Goal: Transaction & Acquisition: Obtain resource

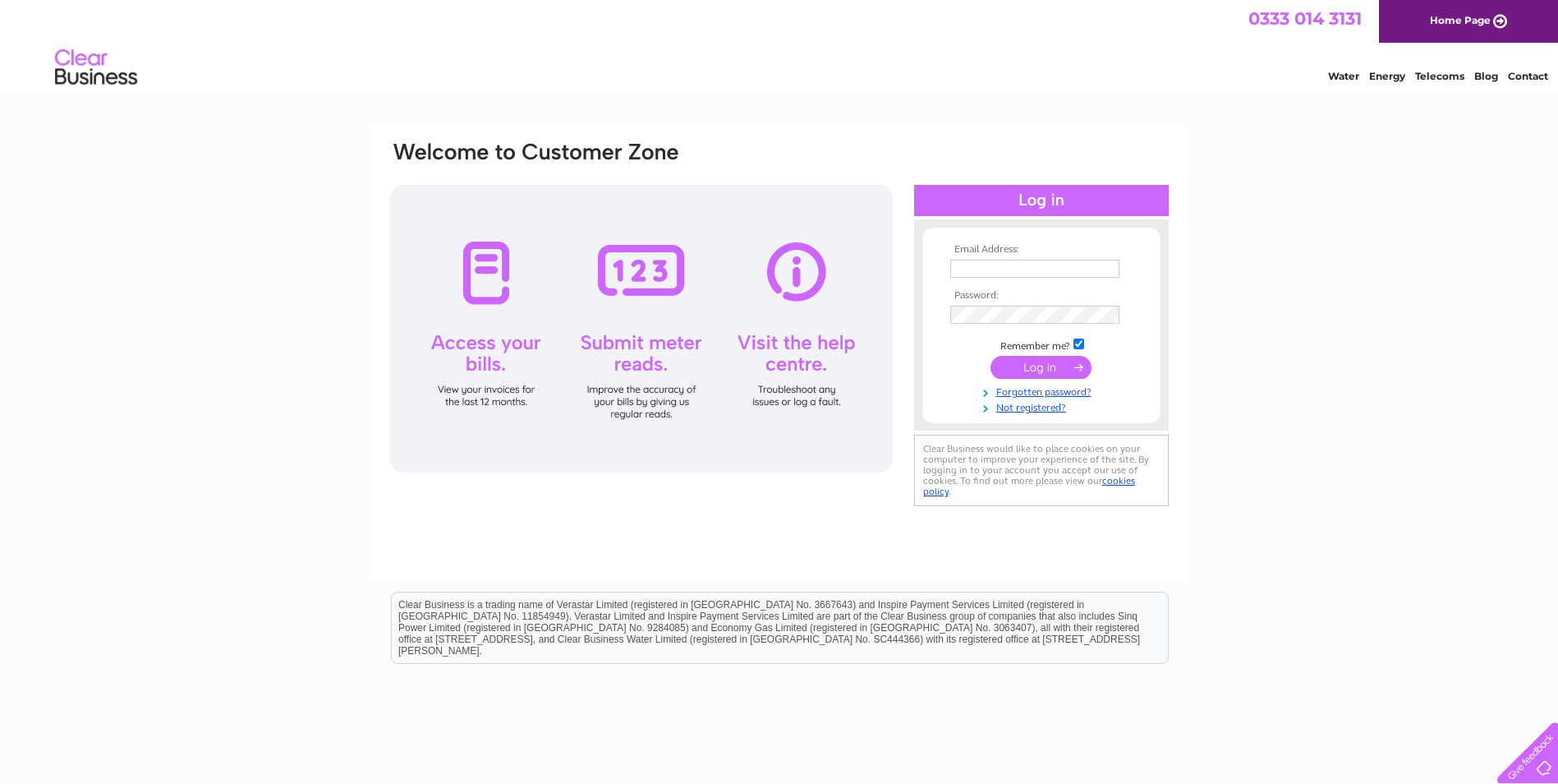
type input "invoices@storagevault.com"
click at [991, 202] on div at bounding box center [1041, 201] width 255 height 31
click at [1053, 366] on input "submit" at bounding box center [1041, 367] width 101 height 23
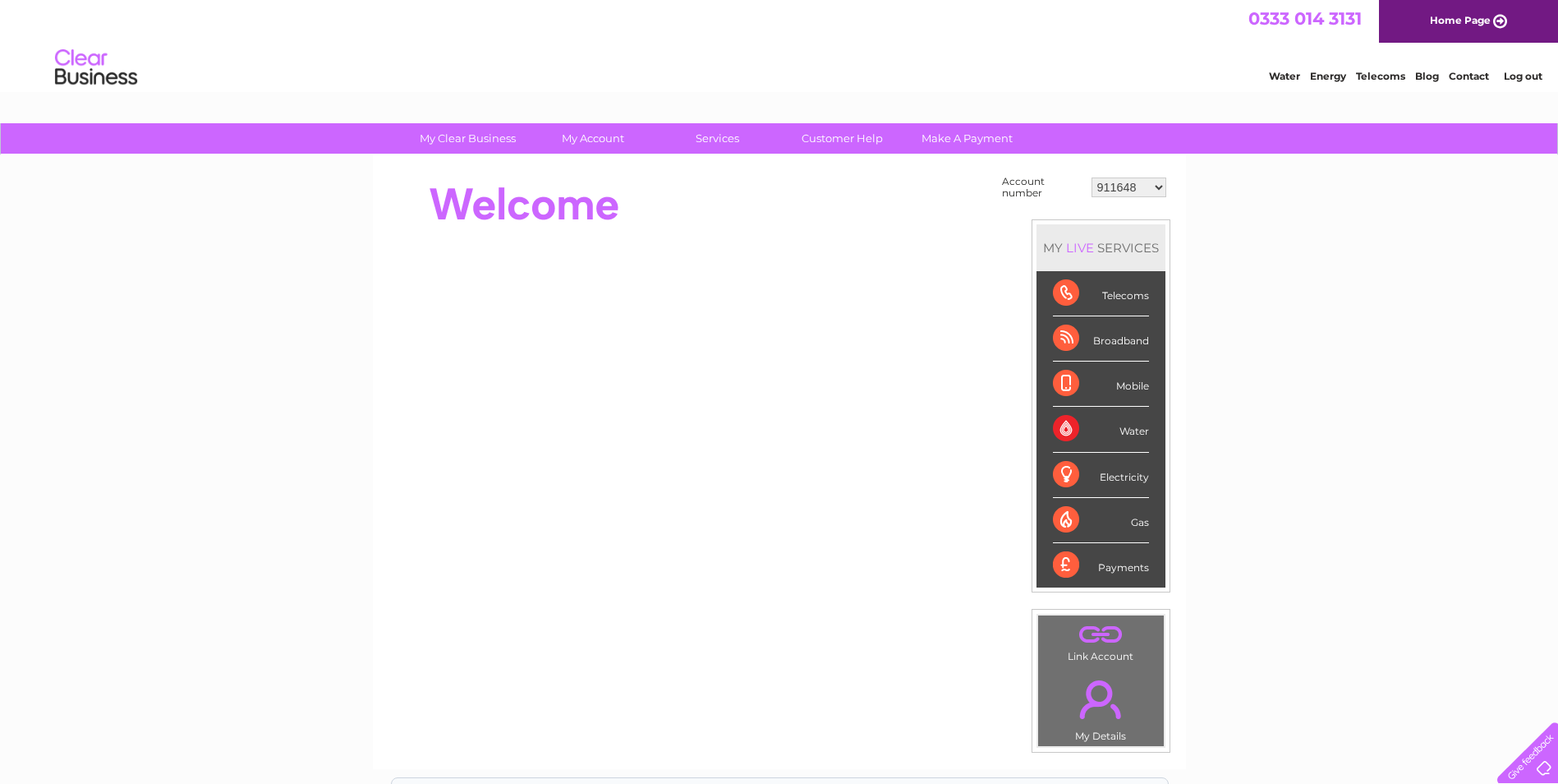
click at [1104, 77] on div "Water Energy Telecoms Blog Contact Log out" at bounding box center [779, 69] width 1558 height 54
click at [1131, 190] on select "911648 975946 979041 980046 990352 990353 990356 990361 997232 1080773 1081707 …" at bounding box center [1128, 187] width 75 height 19
select select "1119523"
click at [1091, 178] on select "911648 975946 979041 980046 990352 990353 990356 990361 997232 1080773 1081707 …" at bounding box center [1128, 187] width 75 height 19
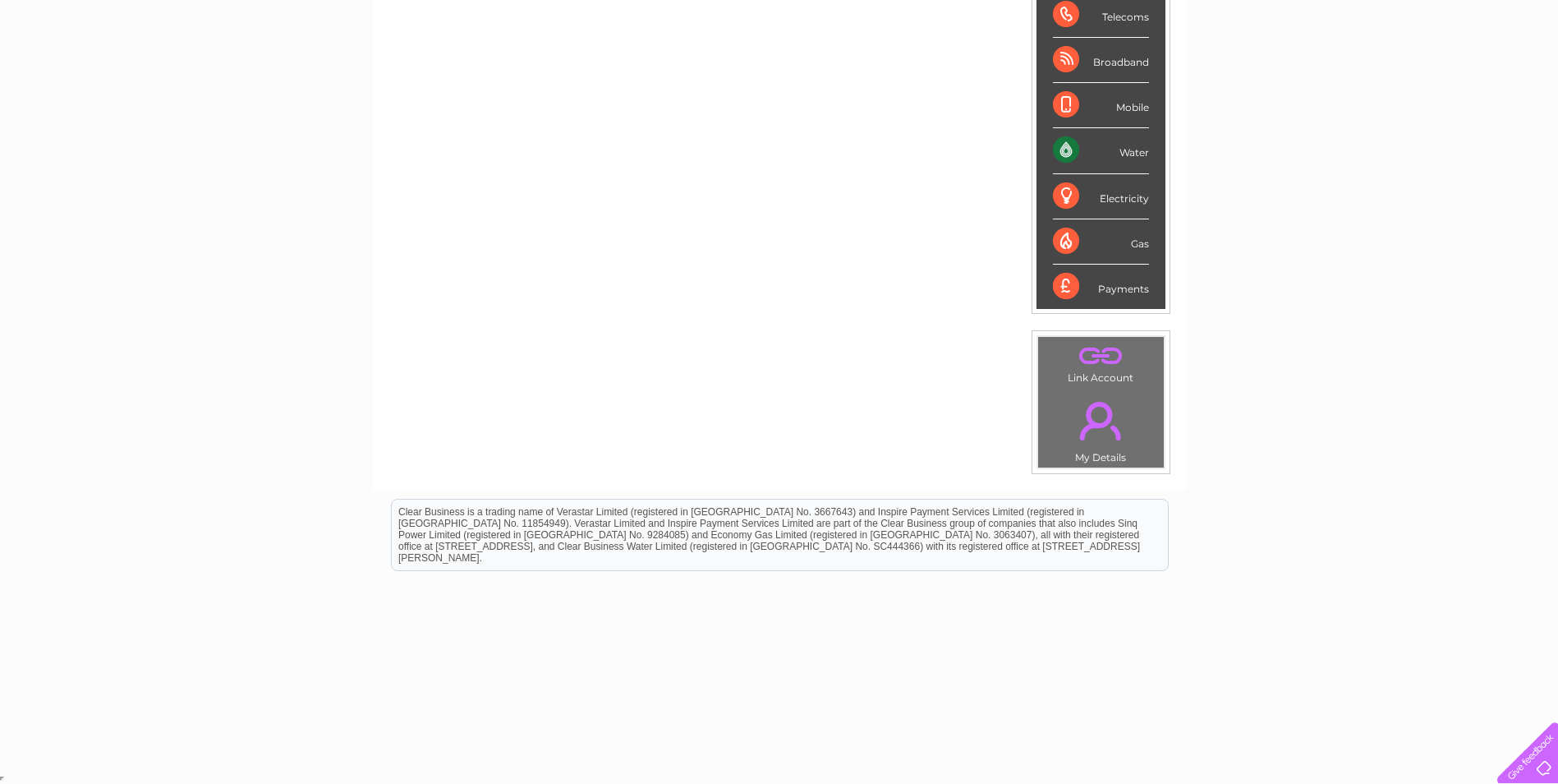
scroll to position [32, 0]
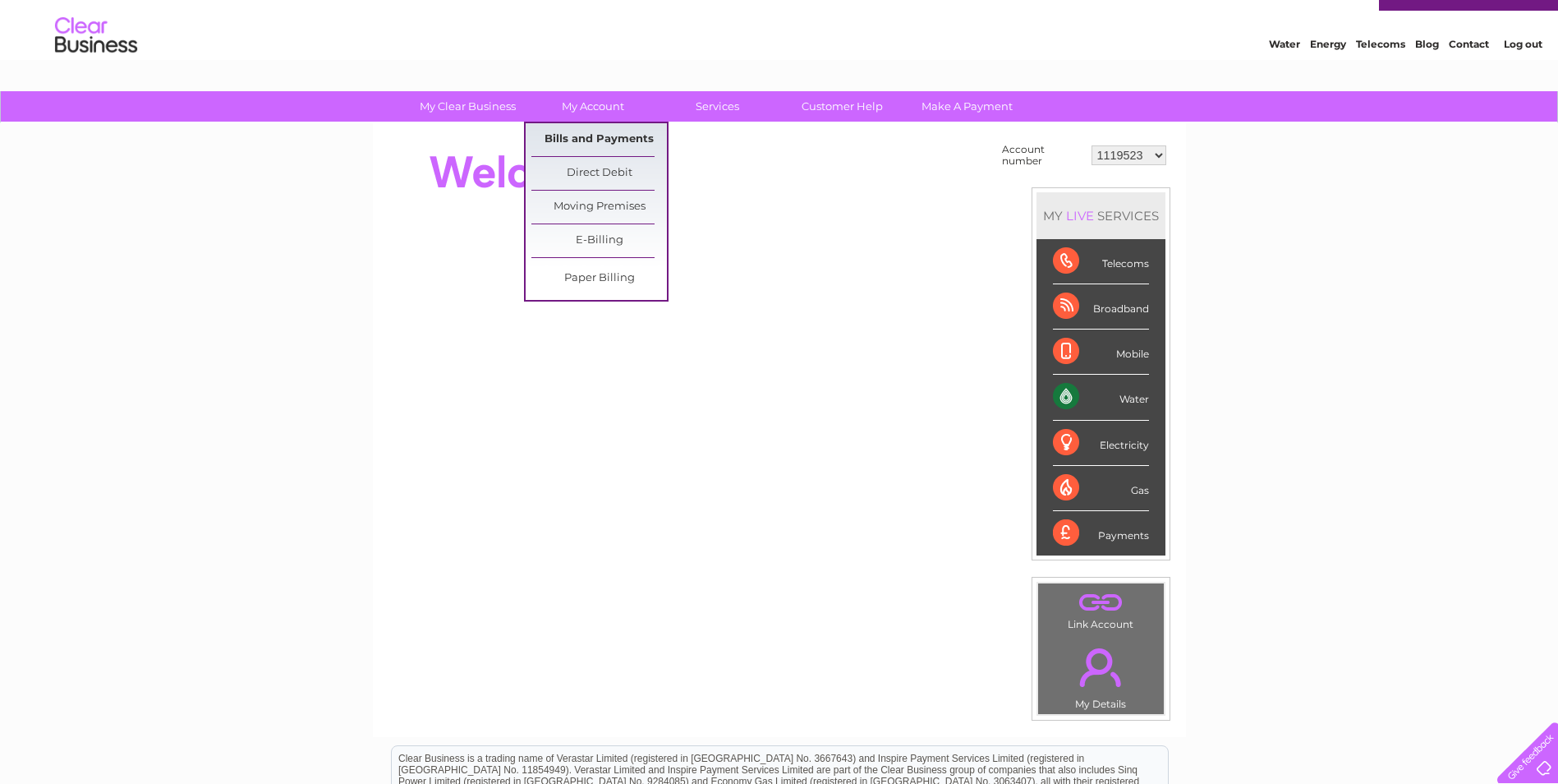
click at [593, 146] on link "Bills and Payments" at bounding box center [599, 139] width 135 height 32
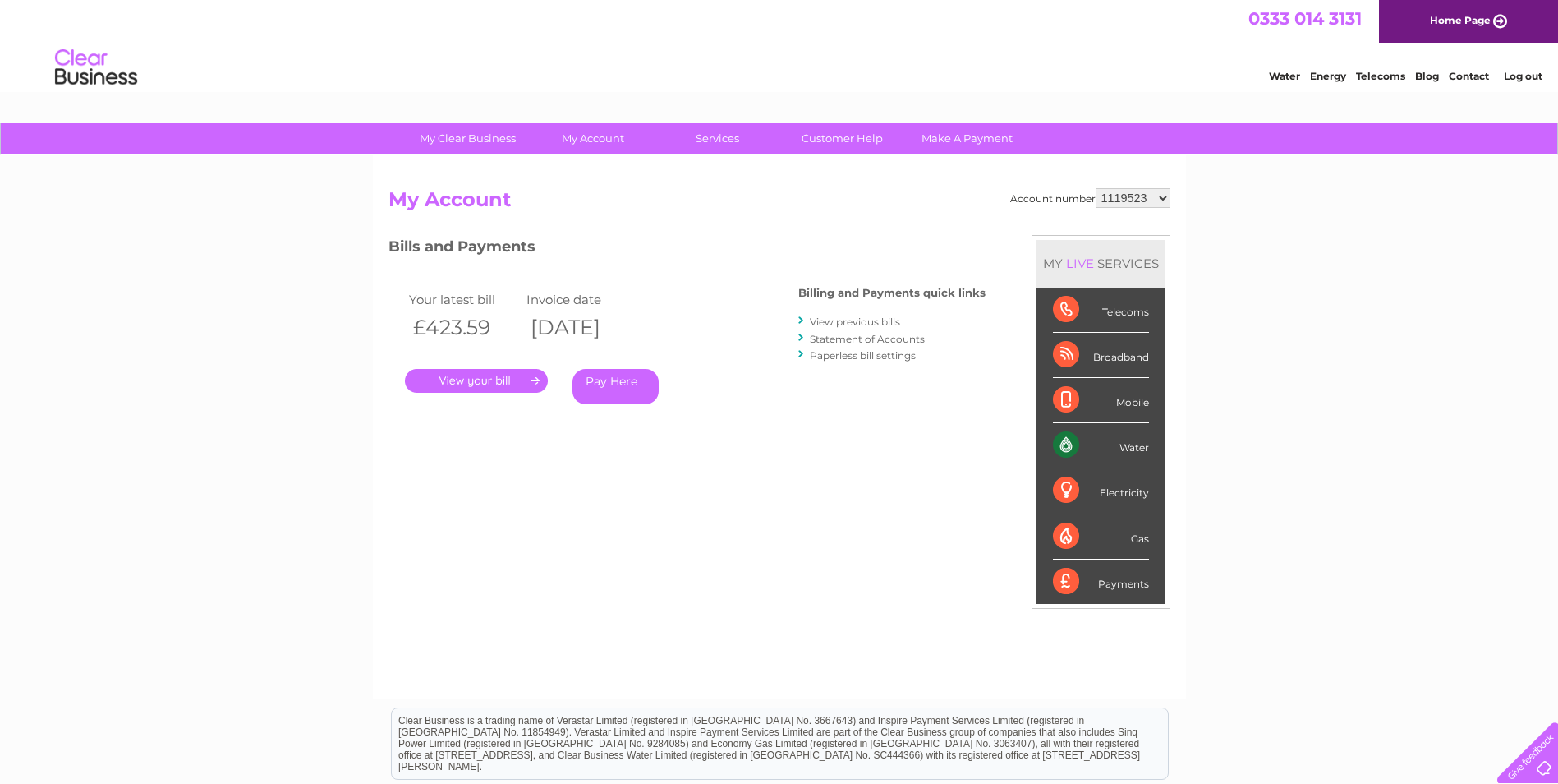
click at [849, 321] on link "View previous bills" at bounding box center [855, 321] width 91 height 12
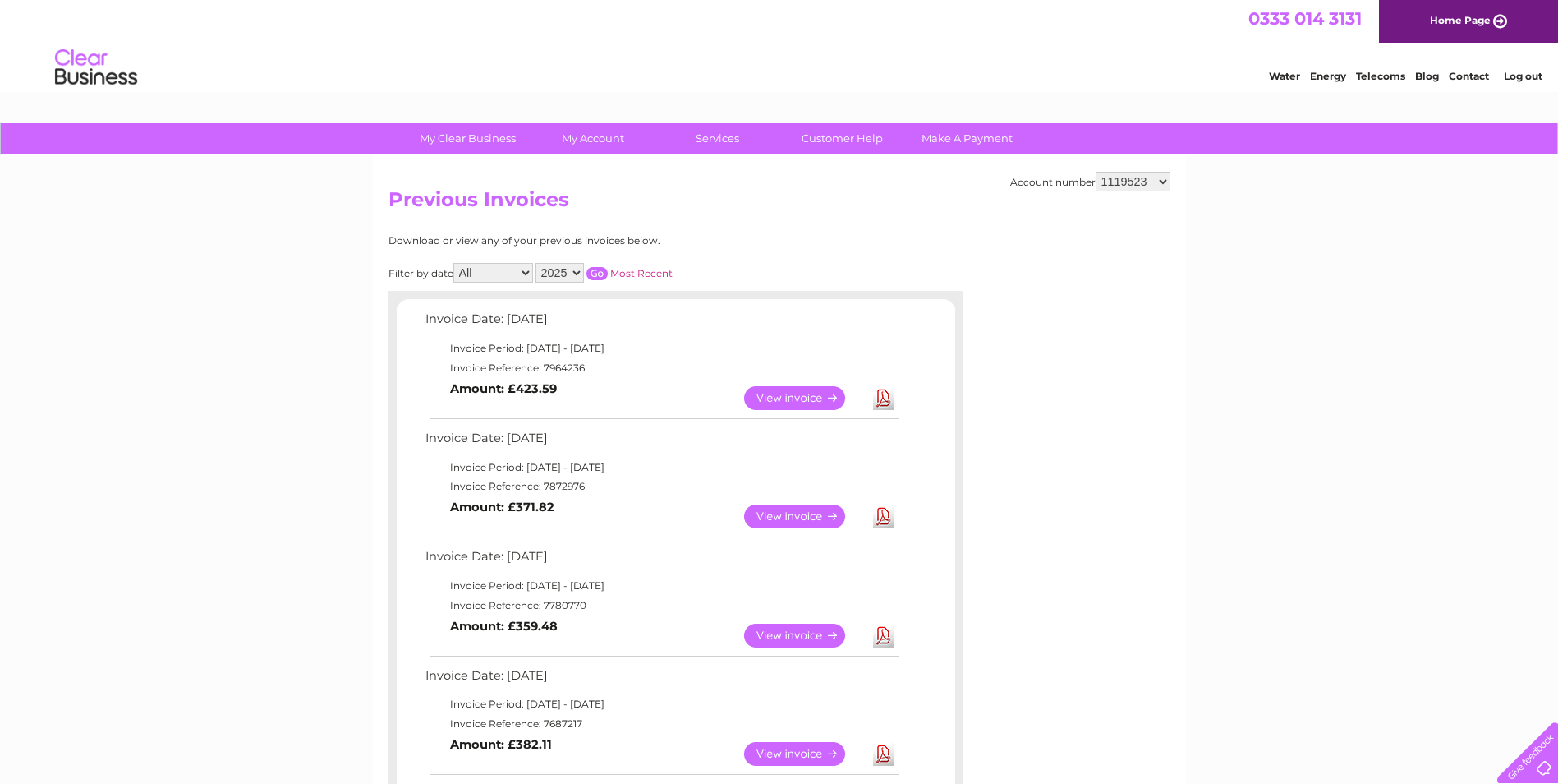
click at [880, 402] on link "Download" at bounding box center [883, 398] width 20 height 24
